Goal: Complete application form: Complete application form

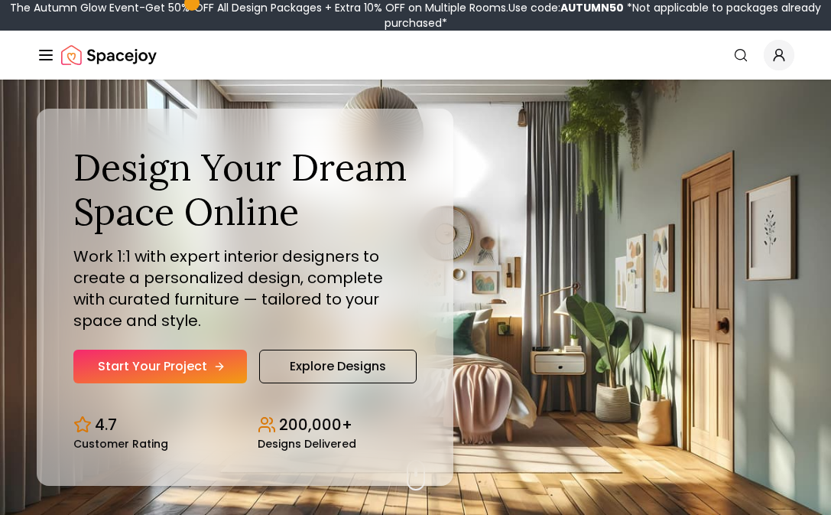
click at [160, 360] on link "Start Your Project" at bounding box center [160, 366] width 174 height 34
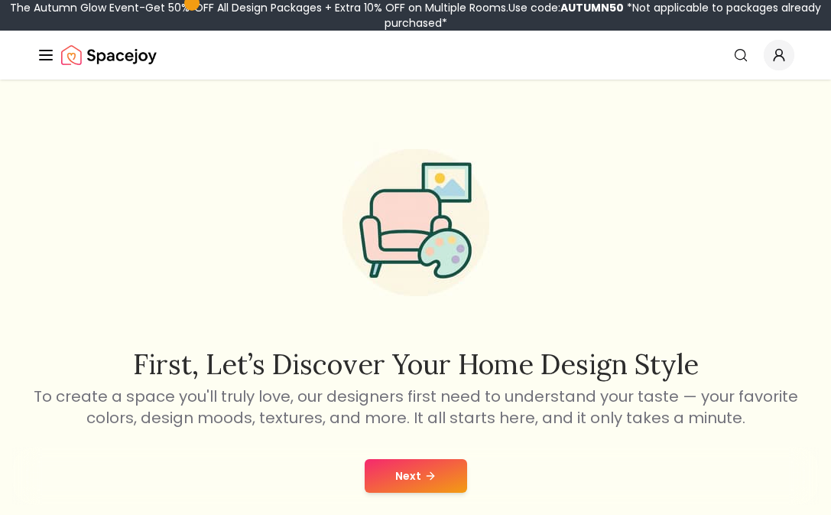
click at [428, 480] on icon at bounding box center [430, 475] width 12 height 12
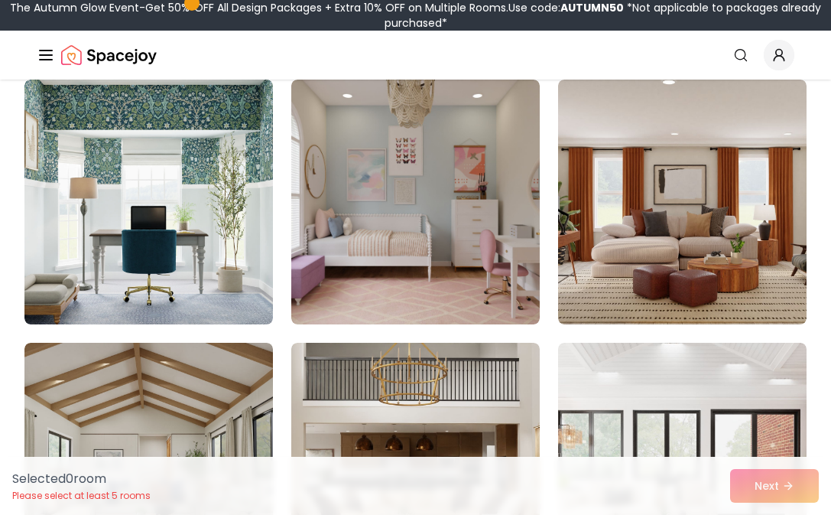
scroll to position [939, 0]
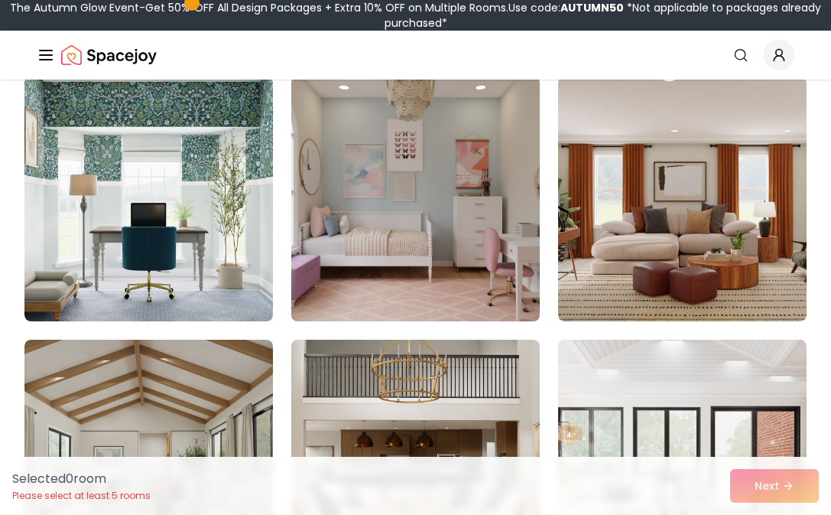
click at [394, 193] on img at bounding box center [415, 198] width 261 height 257
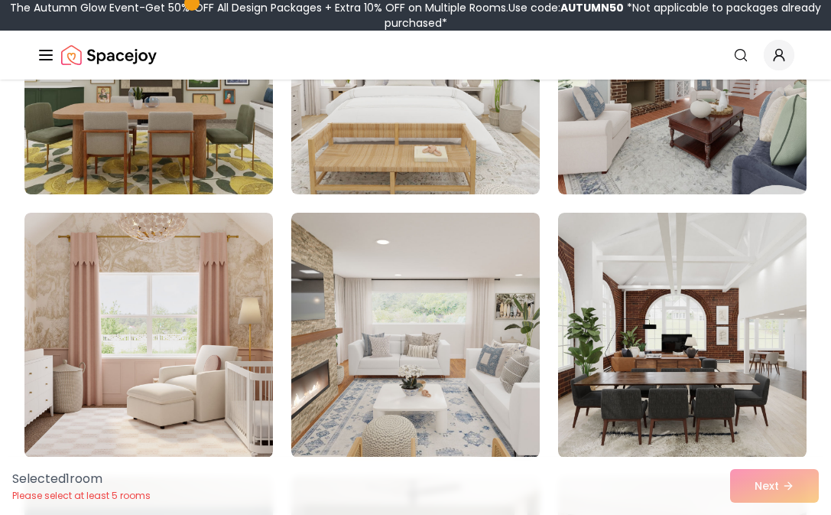
scroll to position [4753, 0]
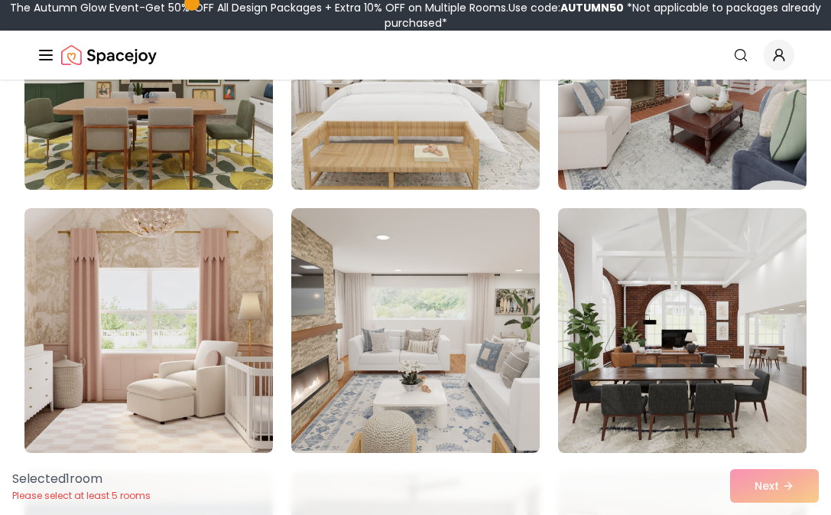
click at [408, 136] on img at bounding box center [415, 67] width 261 height 257
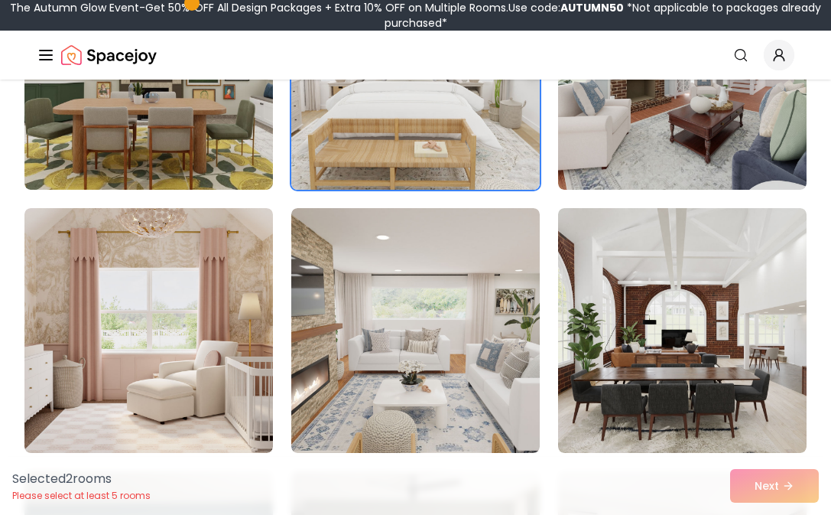
click at [794, 474] on div "Selected 2 room s Please select at least 5 rooms Next" at bounding box center [415, 485] width 831 height 58
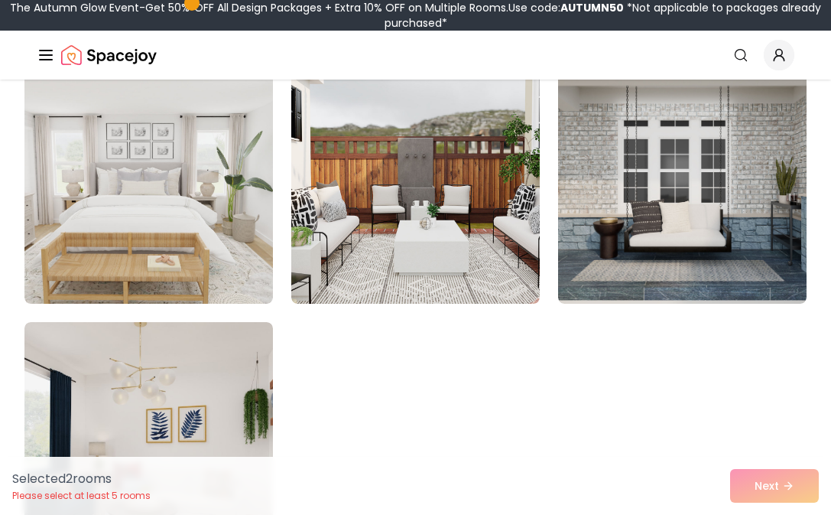
scroll to position [8589, 0]
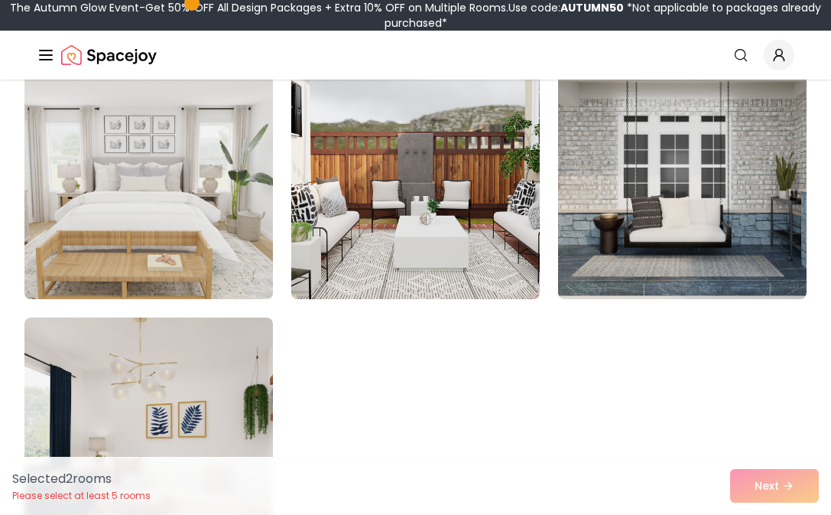
click at [104, 115] on img at bounding box center [148, 176] width 261 height 257
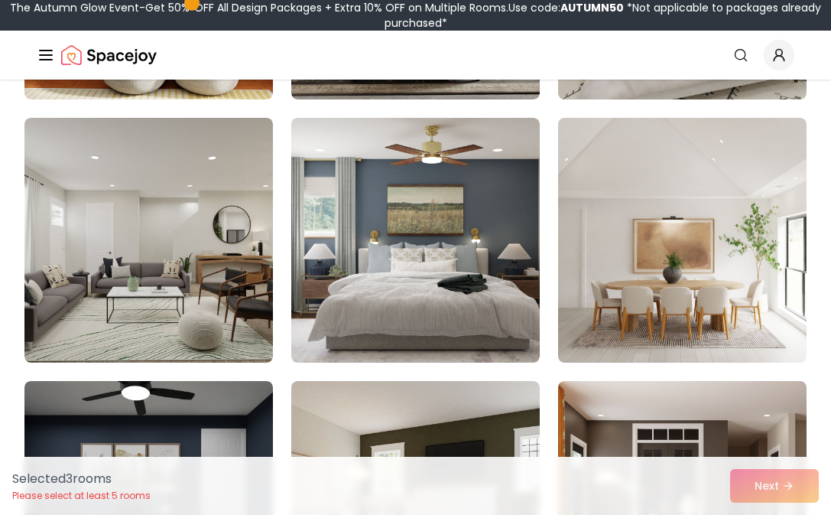
scroll to position [5368, 0]
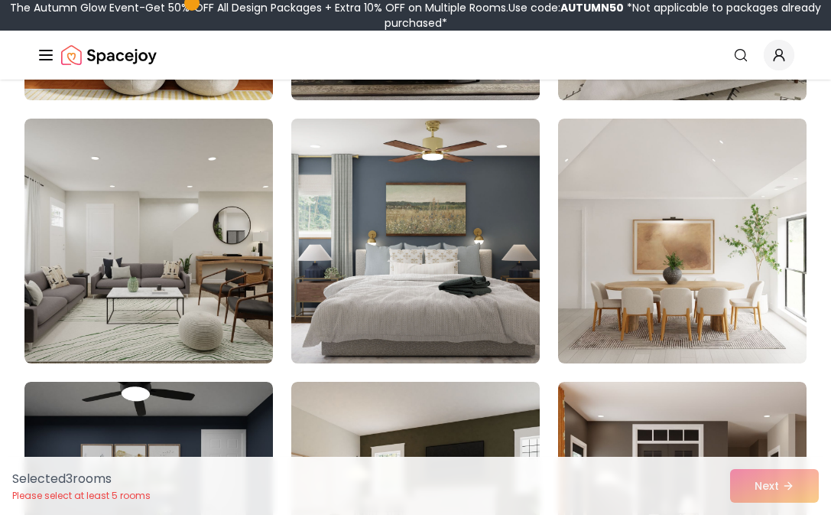
click at [408, 258] on img at bounding box center [415, 240] width 261 height 257
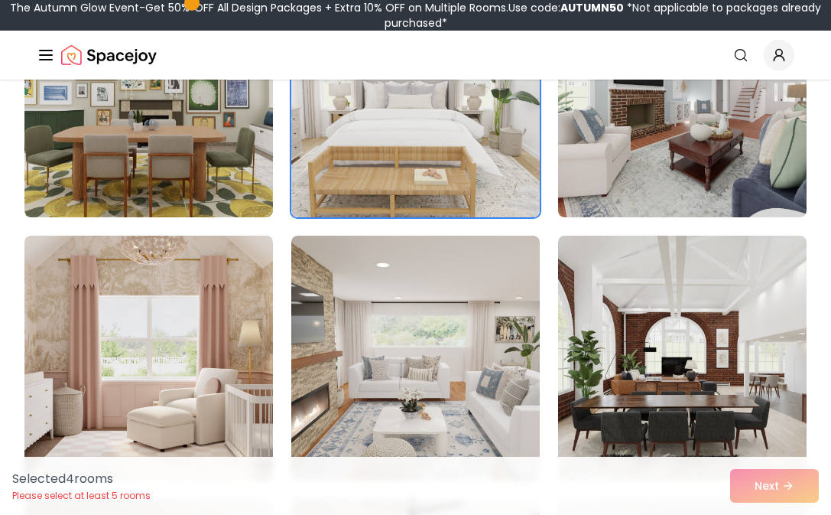
scroll to position [4685, 0]
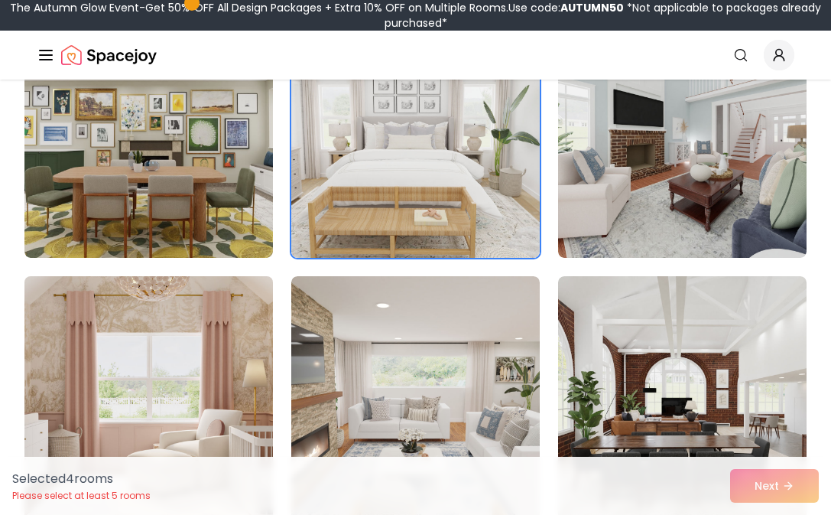
click at [223, 342] on img at bounding box center [148, 398] width 261 height 257
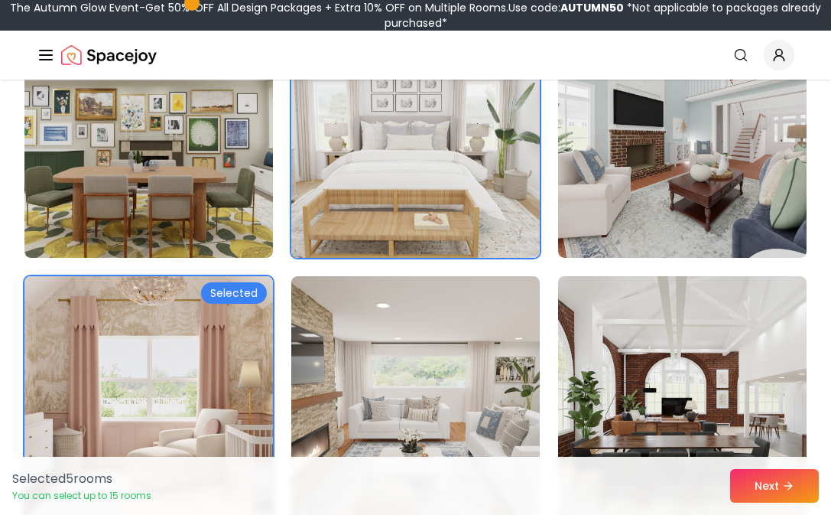
click at [495, 151] on img at bounding box center [415, 135] width 261 height 257
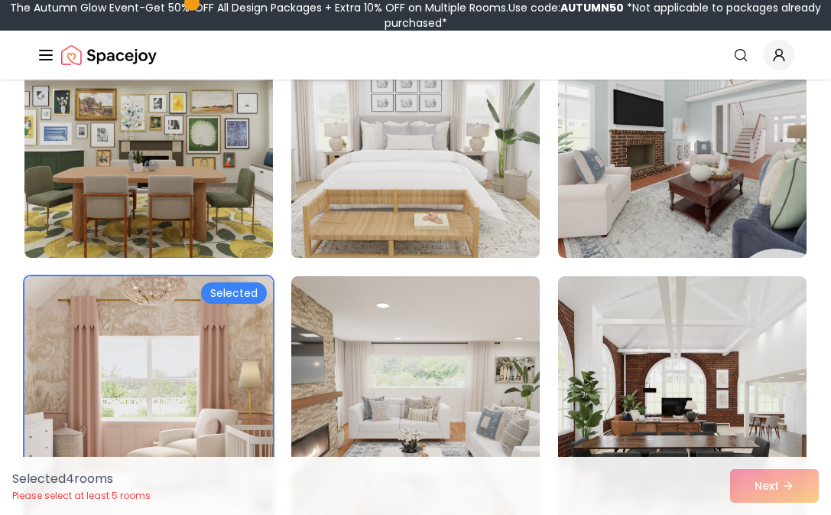
click at [521, 222] on img at bounding box center [415, 135] width 261 height 257
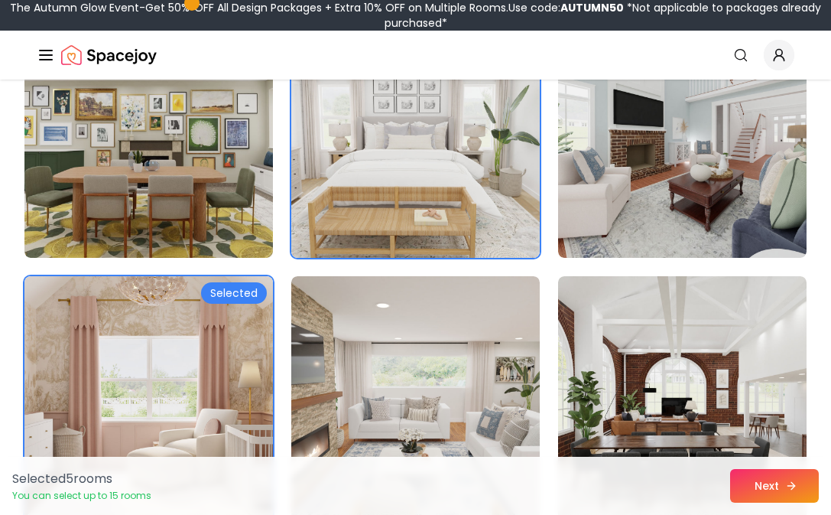
click at [781, 482] on button "Next" at bounding box center [774, 486] width 89 height 34
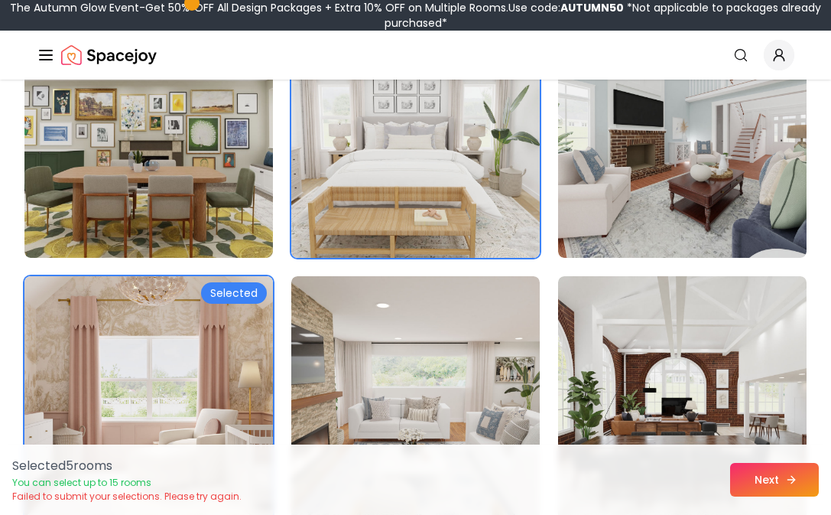
click at [774, 469] on button "Next" at bounding box center [774, 480] width 89 height 34
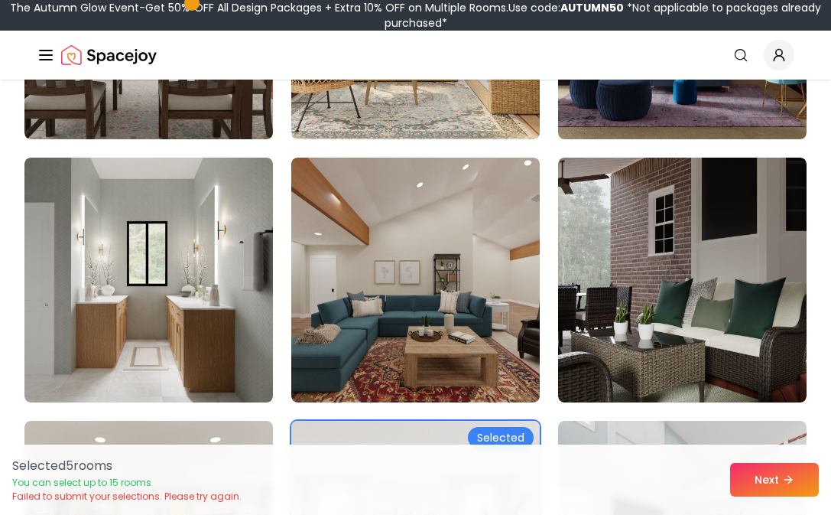
scroll to position [4240, 0]
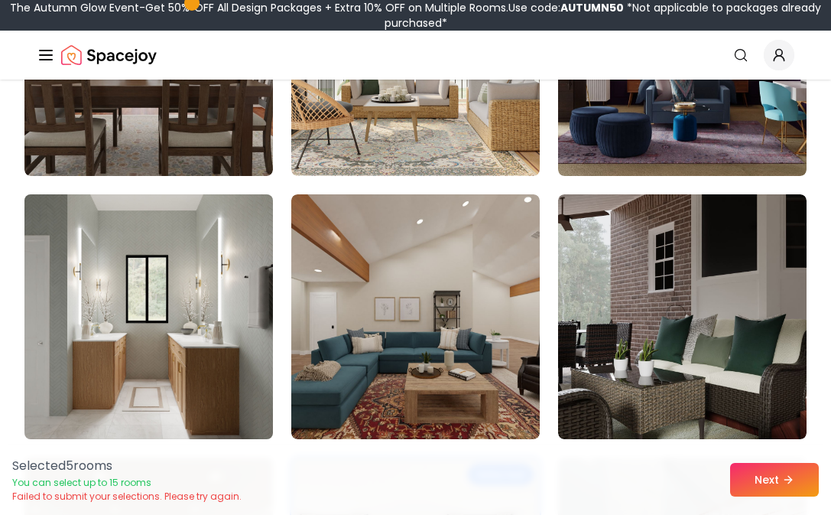
click at [242, 265] on img at bounding box center [148, 316] width 261 height 257
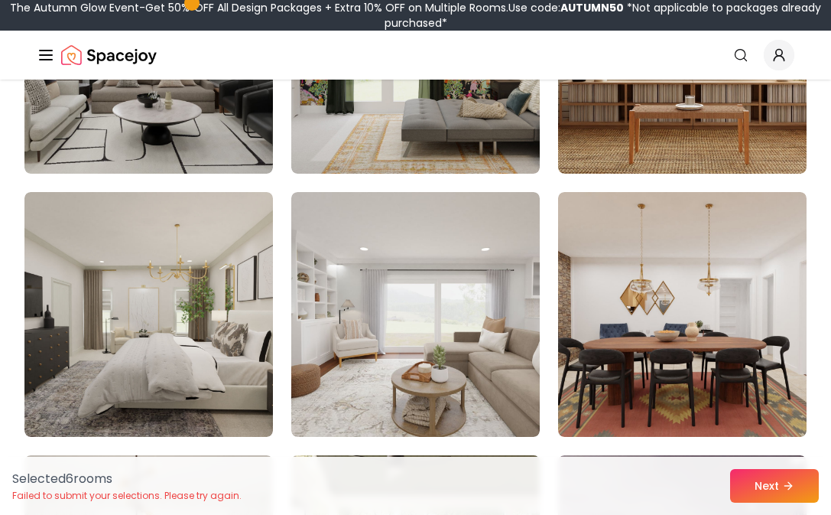
scroll to position [3718, 0]
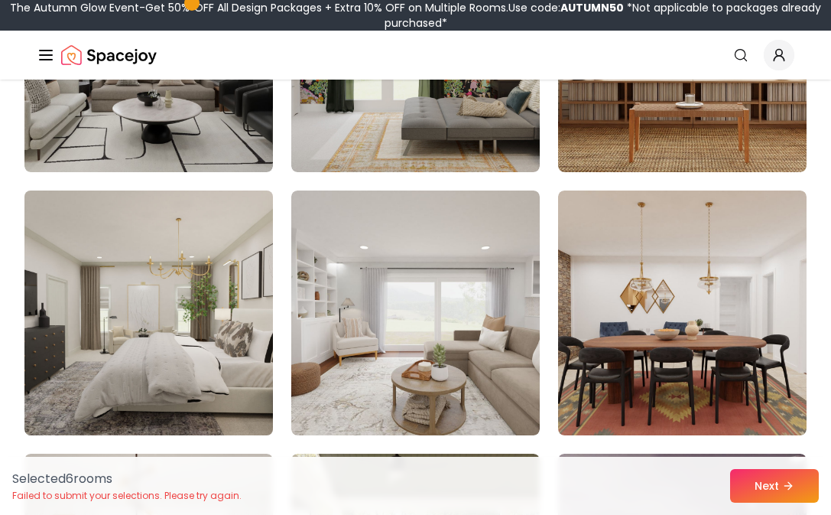
click at [238, 278] on img at bounding box center [148, 312] width 261 height 257
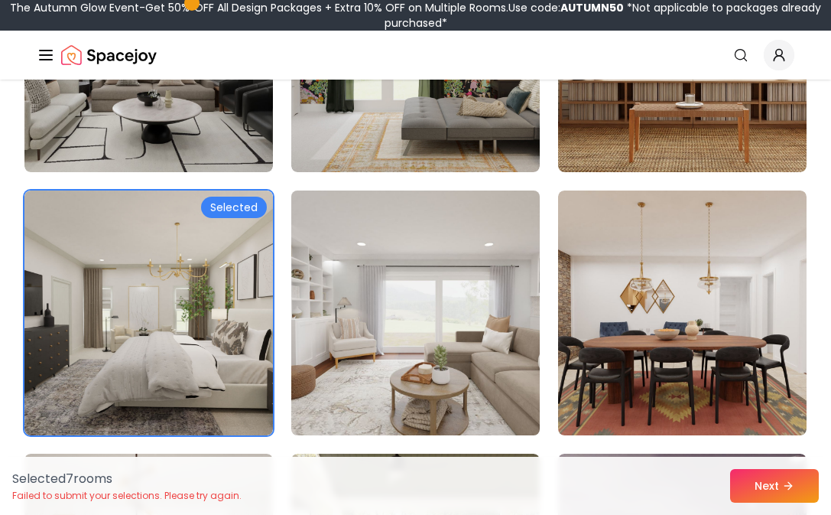
click at [365, 289] on img at bounding box center [415, 312] width 261 height 257
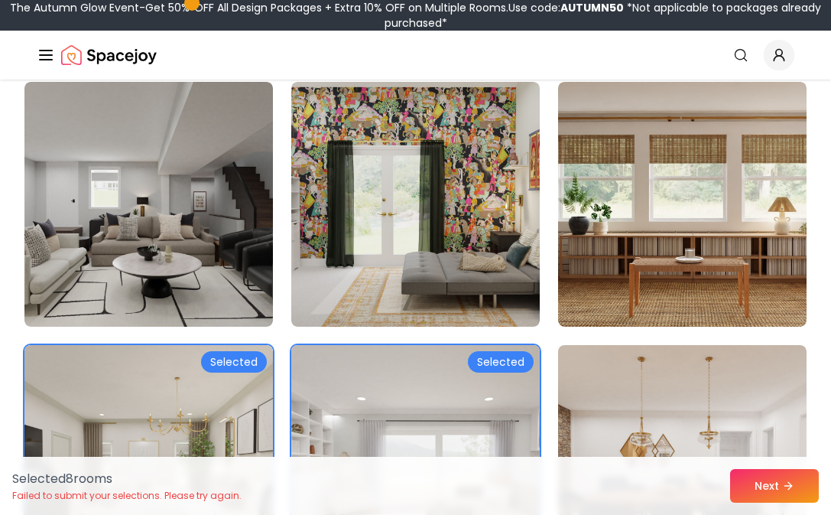
scroll to position [3559, 0]
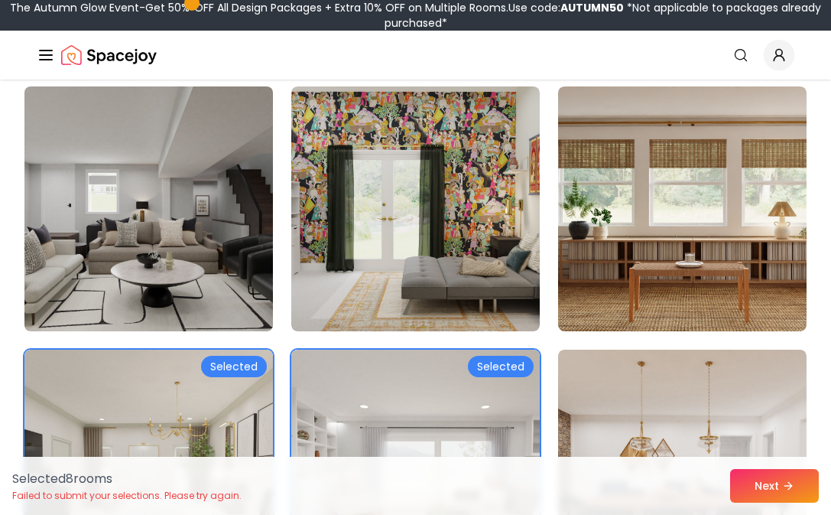
click at [232, 279] on img at bounding box center [148, 208] width 261 height 257
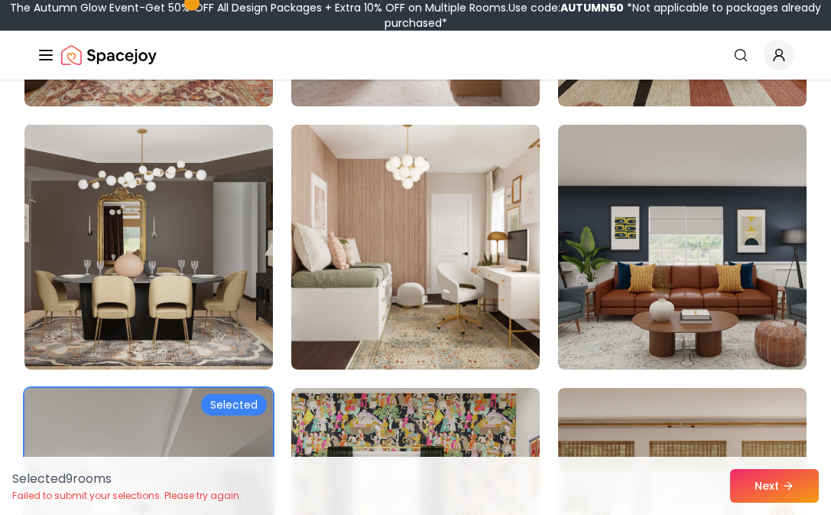
scroll to position [2173, 0]
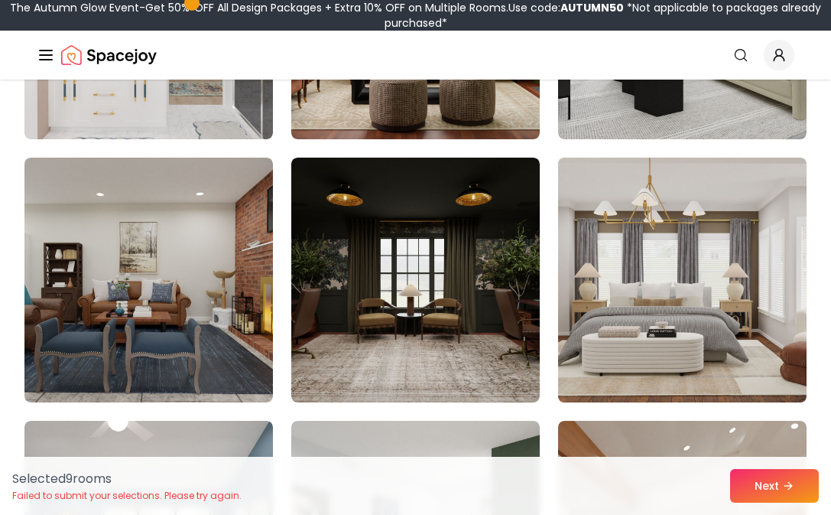
click at [721, 370] on img at bounding box center [682, 279] width 261 height 257
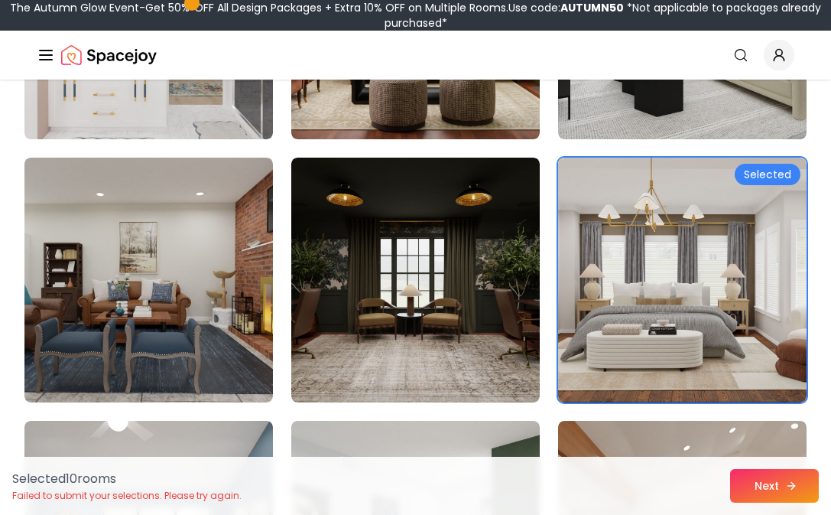
click at [778, 492] on button "Next" at bounding box center [774, 486] width 89 height 34
